Goal: Task Accomplishment & Management: Manage account settings

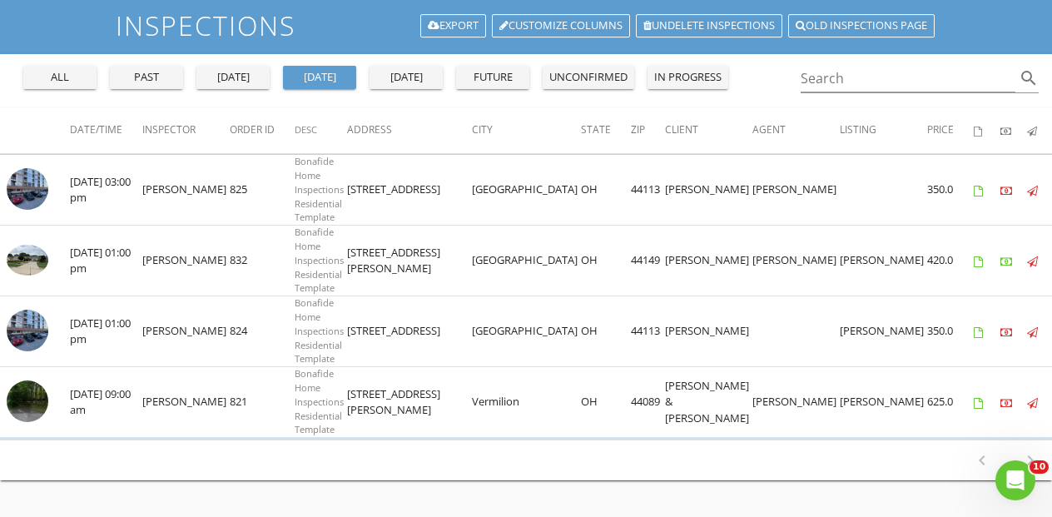
click at [233, 72] on div "yesterday" at bounding box center [233, 77] width 60 height 17
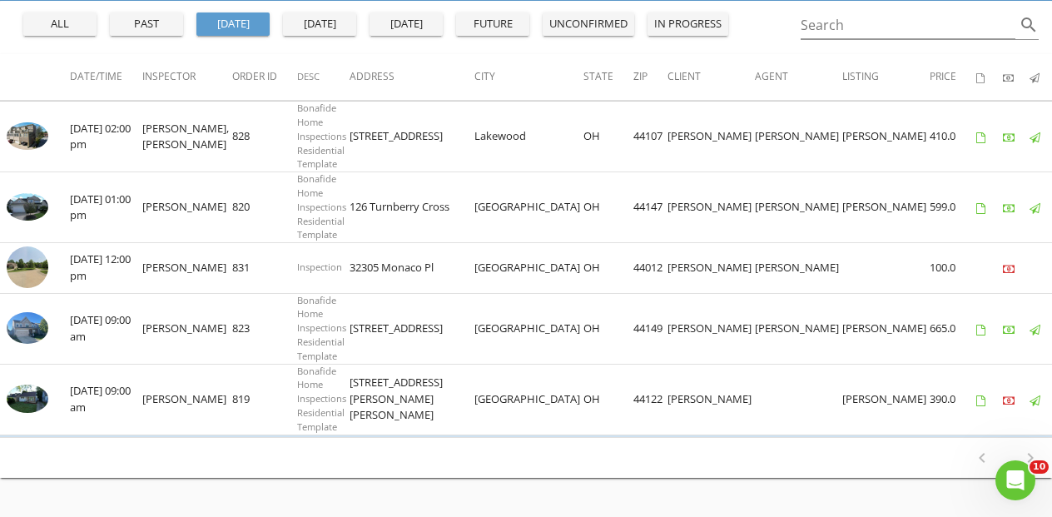
scroll to position [193, 0]
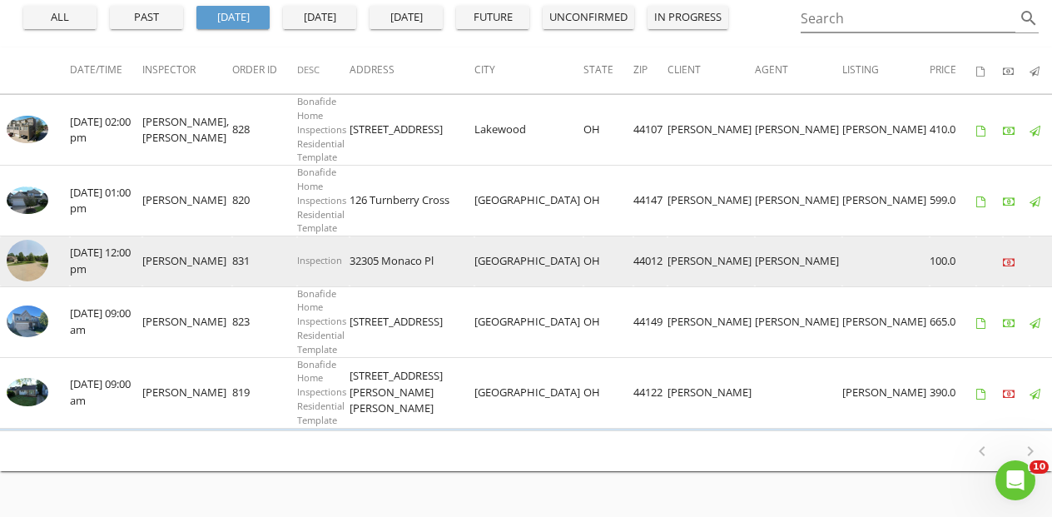
click at [36, 261] on img at bounding box center [28, 261] width 42 height 42
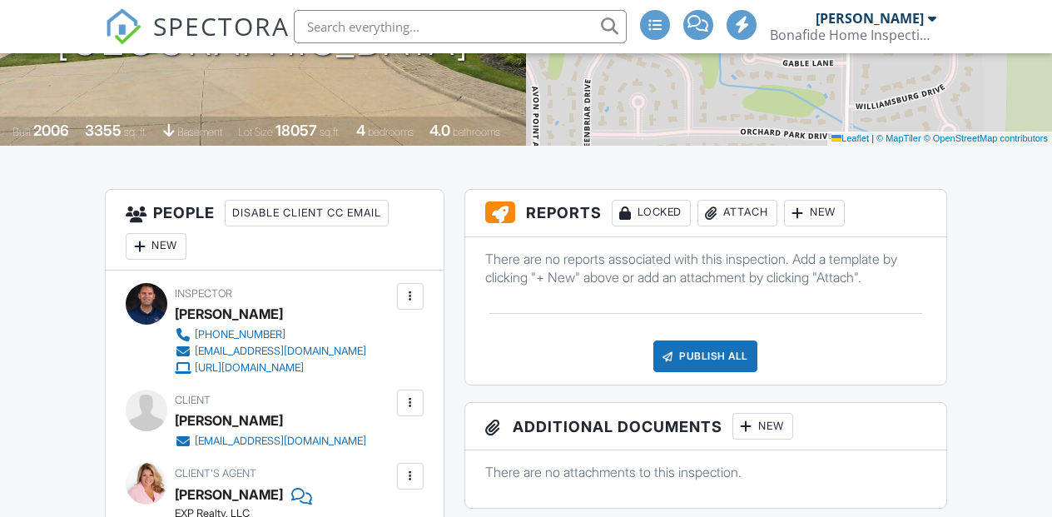
scroll to position [351, 0]
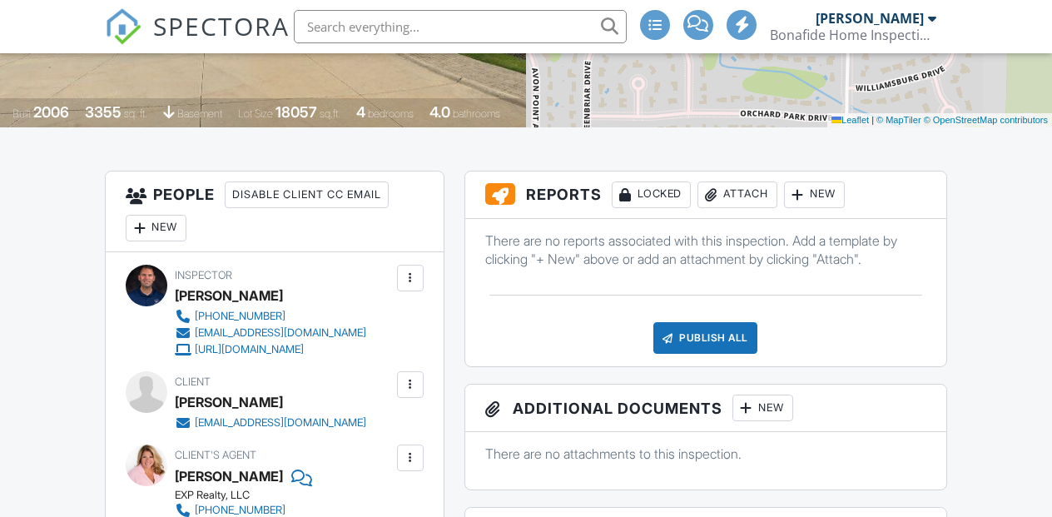
click at [748, 194] on div "Attach" at bounding box center [738, 195] width 80 height 27
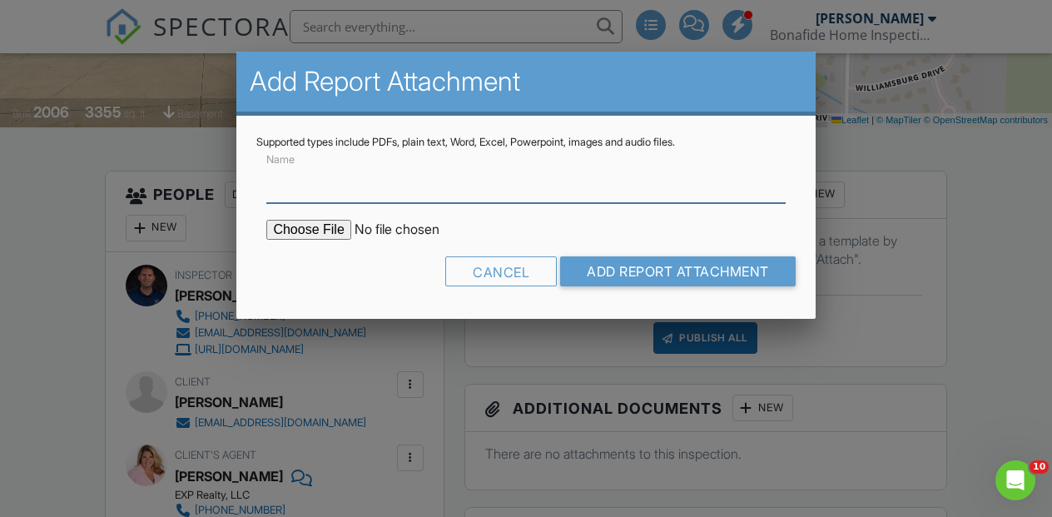
scroll to position [0, 0]
type input "Letterhead"
click at [316, 226] on input "file" at bounding box center [407, 230] width 283 height 20
type input "C:\fakepath\32305 Monaco Pl Mold Re-Inspection.pdf"
click at [307, 186] on input "Letterhead" at bounding box center [525, 182] width 519 height 41
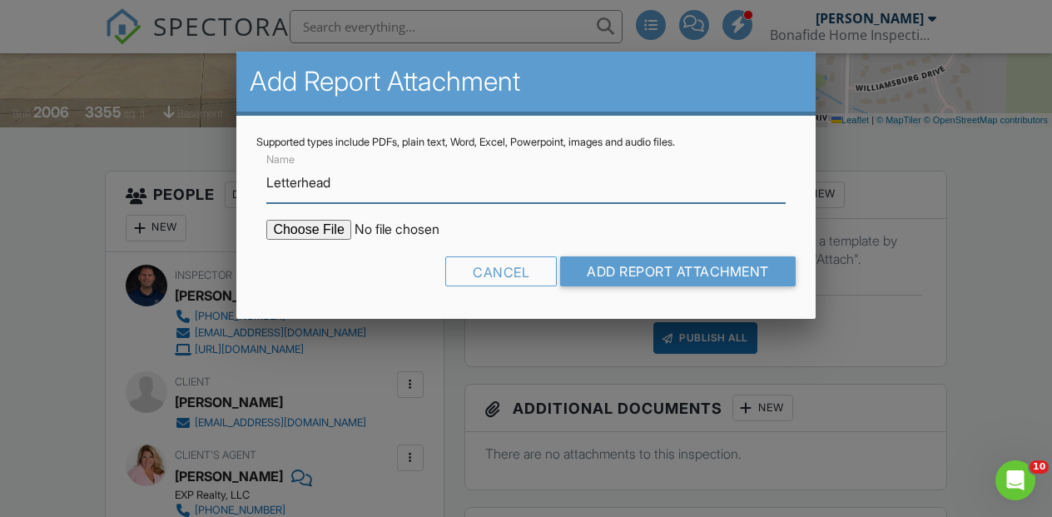
click at [307, 186] on input "Letterhead" at bounding box center [525, 182] width 519 height 41
click at [319, 177] on input "Mold REport" at bounding box center [525, 182] width 519 height 41
type input "Mold Report"
click at [350, 273] on div "Cancel Add Report Attachment" at bounding box center [525, 277] width 539 height 42
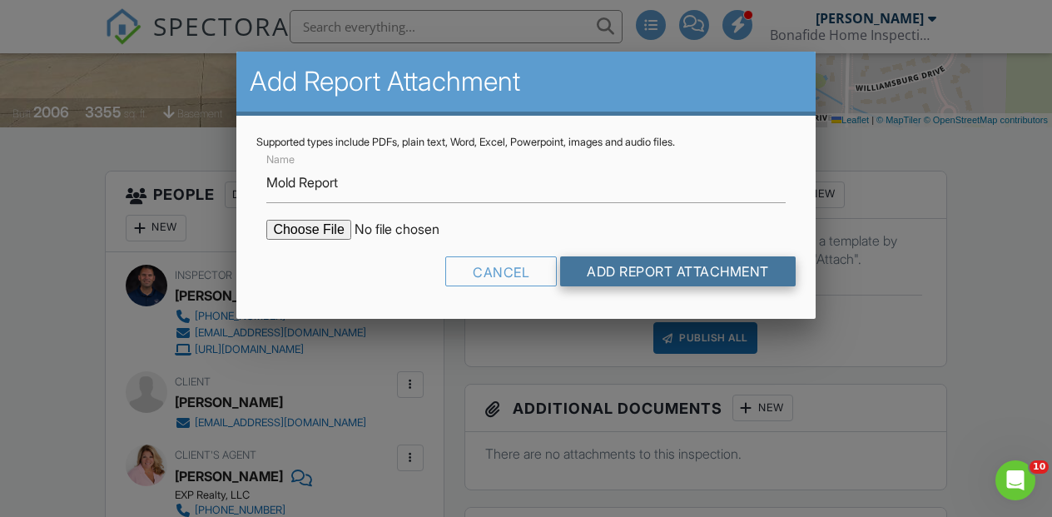
click at [737, 271] on input "Add Report Attachment" at bounding box center [678, 271] width 236 height 30
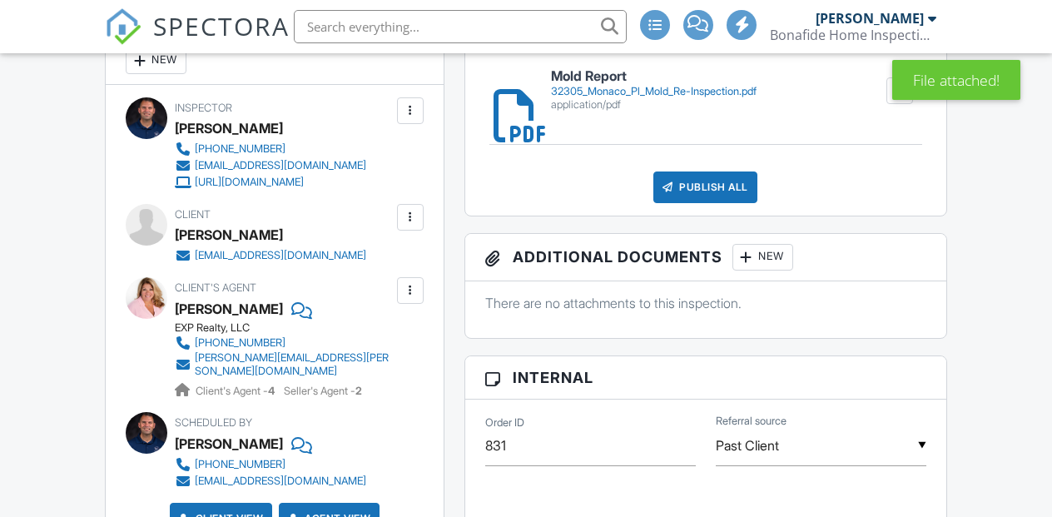
scroll to position [505, 0]
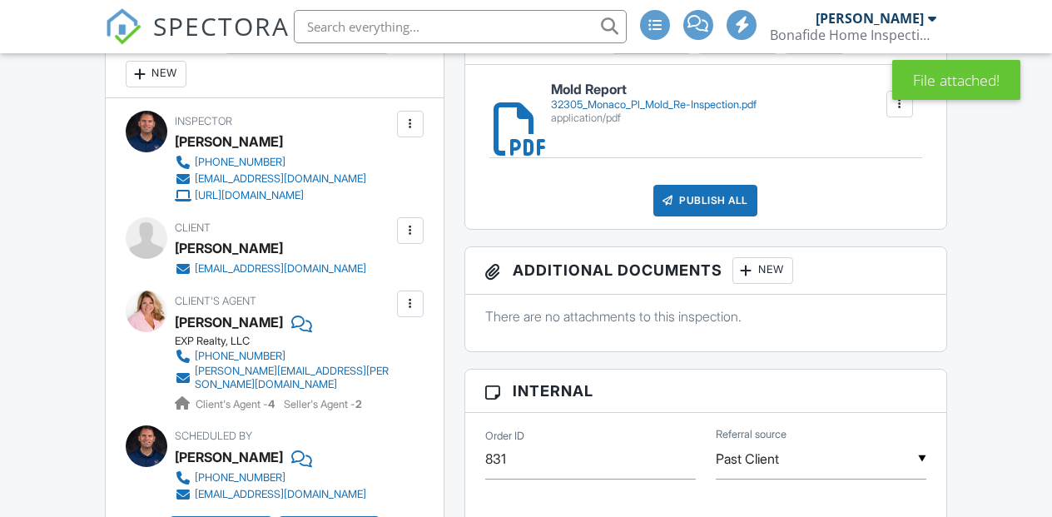
click at [707, 208] on div "Publish All" at bounding box center [706, 201] width 104 height 32
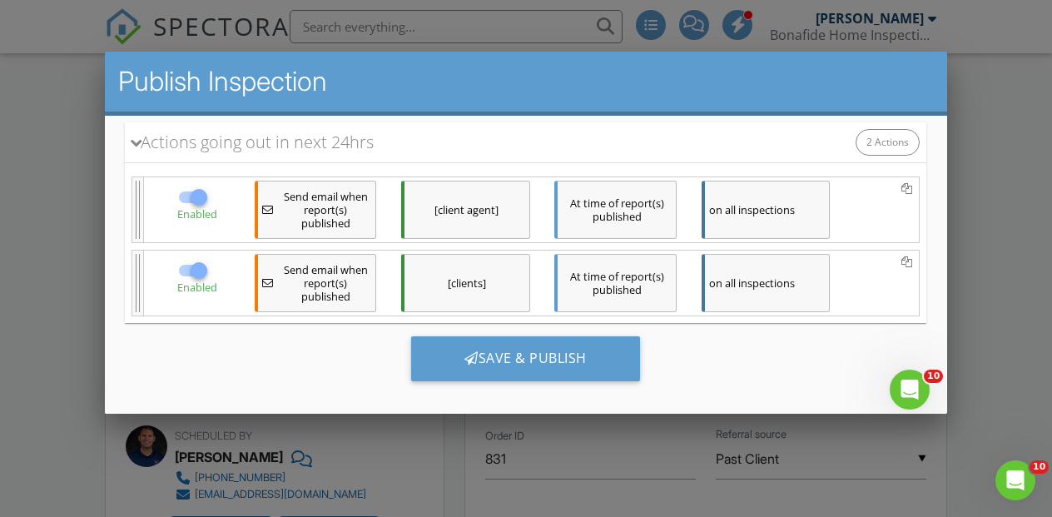
scroll to position [0, 0]
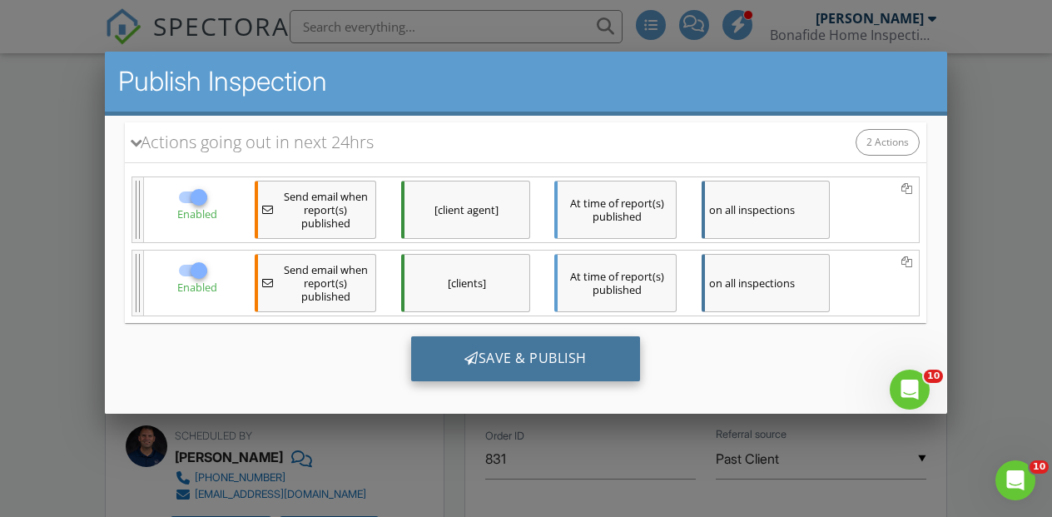
click at [521, 356] on div "Save & Publish" at bounding box center [525, 358] width 229 height 45
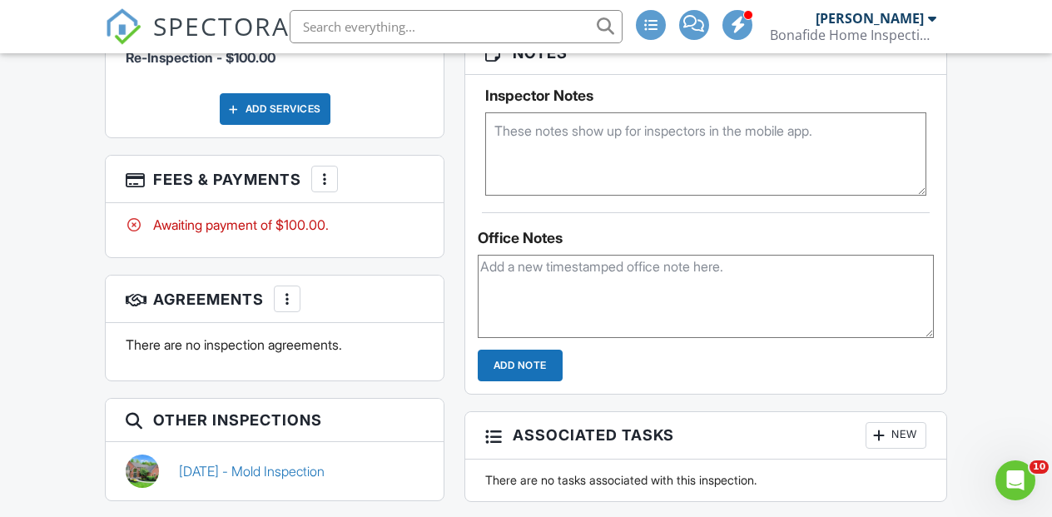
scroll to position [1127, 0]
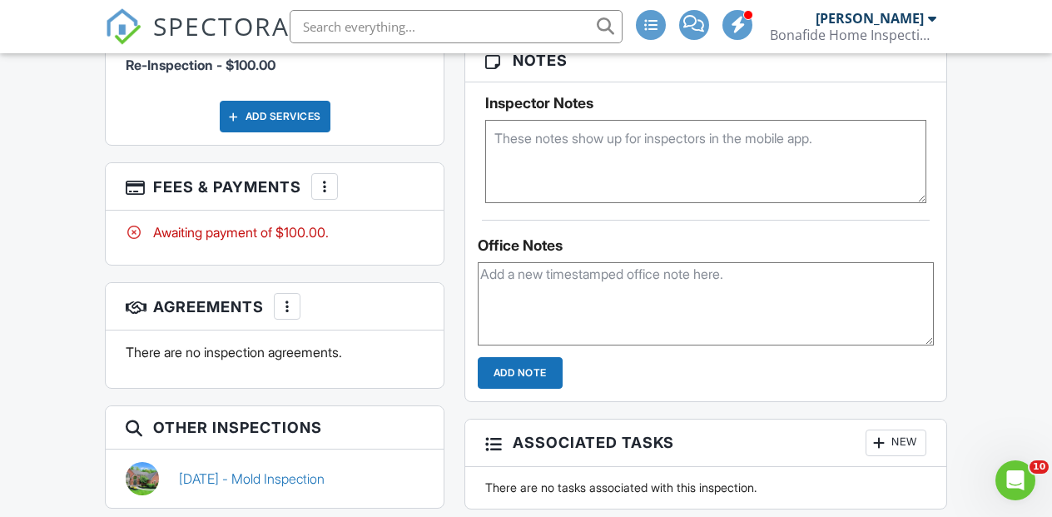
click at [327, 178] on div at bounding box center [324, 186] width 17 height 17
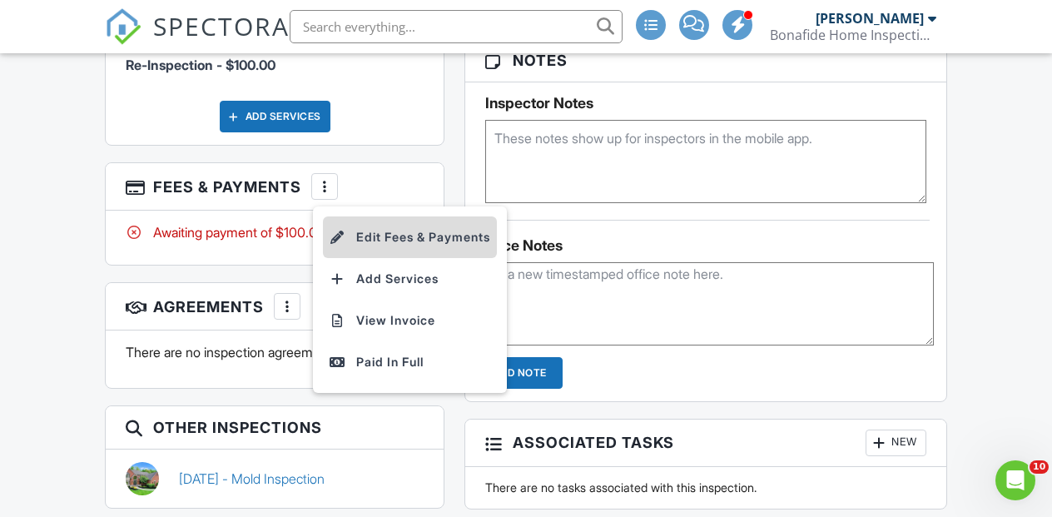
click at [376, 223] on li "Edit Fees & Payments" at bounding box center [410, 237] width 174 height 42
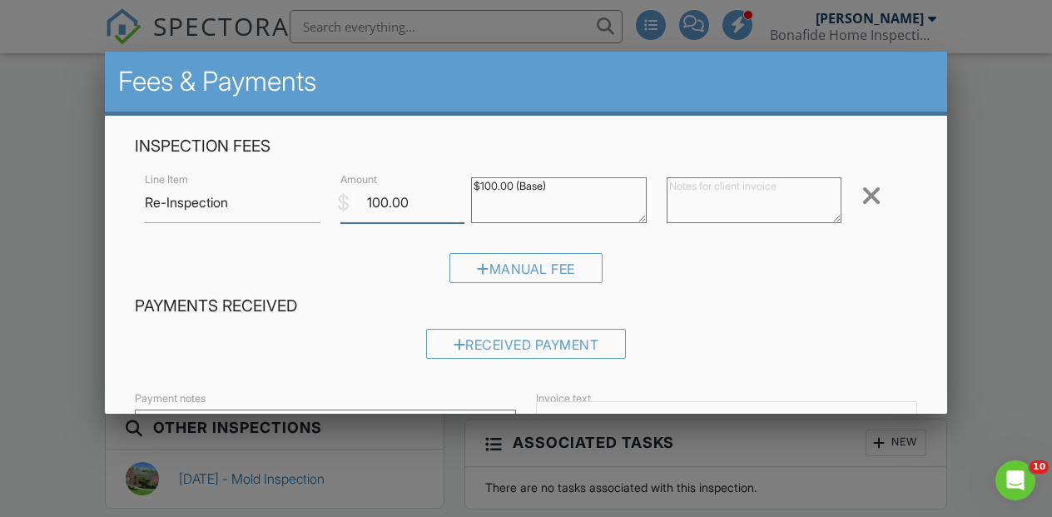
click at [380, 203] on input "100.00" at bounding box center [403, 202] width 124 height 41
type input "0.00"
click at [383, 261] on div "Manual Fee" at bounding box center [526, 274] width 782 height 42
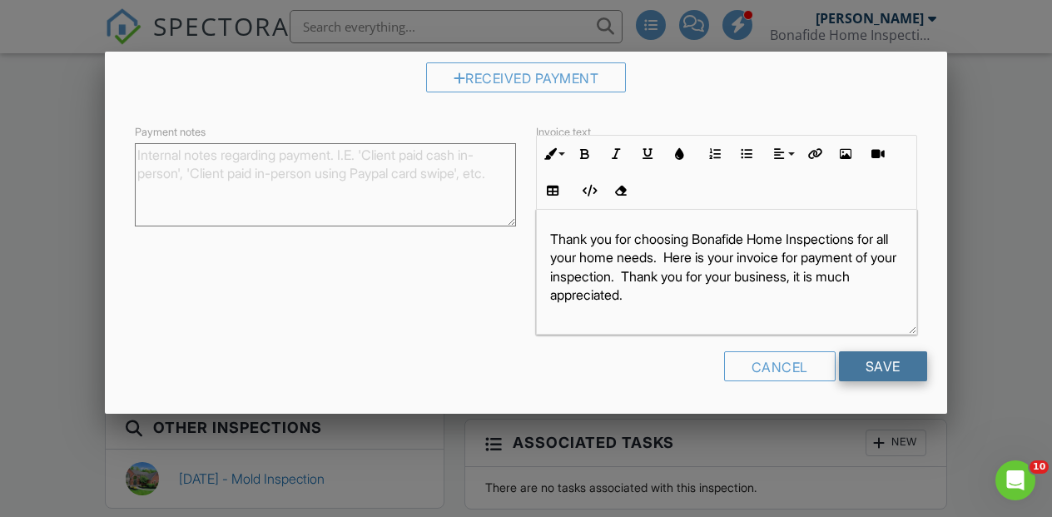
click at [876, 356] on input "Save" at bounding box center [883, 366] width 88 height 30
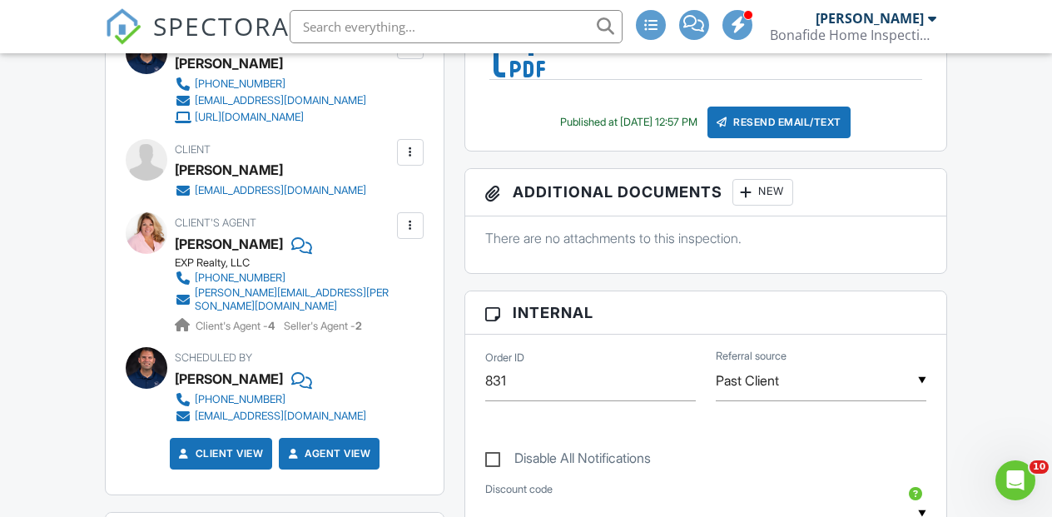
scroll to position [585, 0]
